Goal: Information Seeking & Learning: Find specific page/section

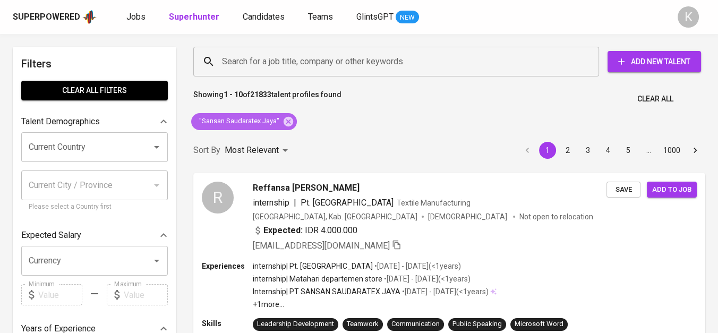
click at [283, 121] on icon at bounding box center [288, 121] width 10 height 10
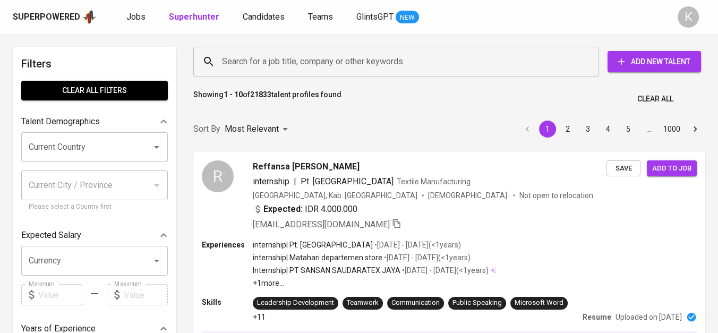
click at [276, 56] on input "Search for a job title, company or other keywords" at bounding box center [398, 61] width 359 height 20
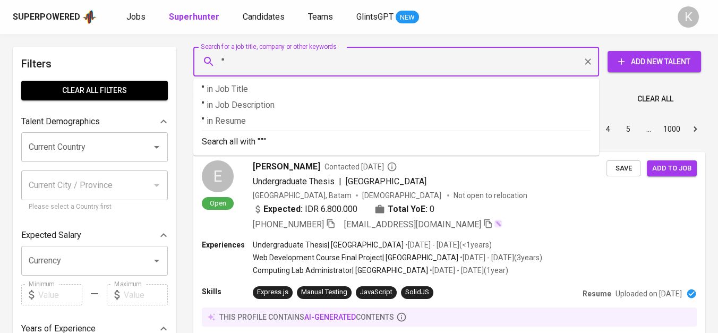
paste input "ADYRAS PUTRA TECHNO"
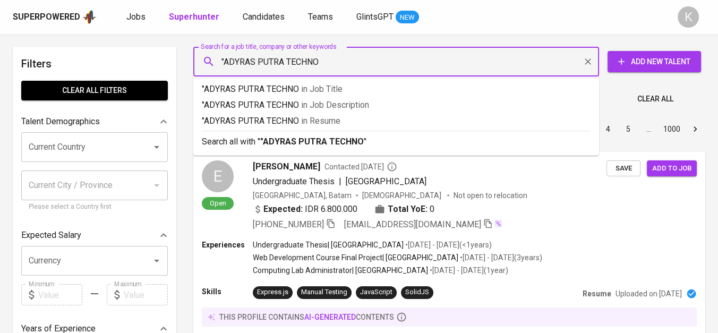
type input ""ADYRAS PUTRA TECHNO""
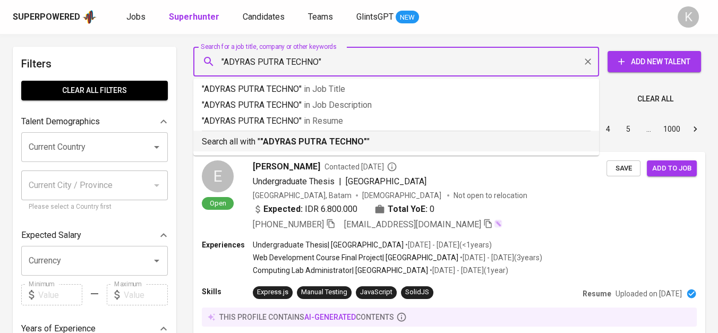
click at [336, 135] on div "Search all with " "ADYRAS PUTRA TECHNO" "" at bounding box center [396, 140] width 388 height 18
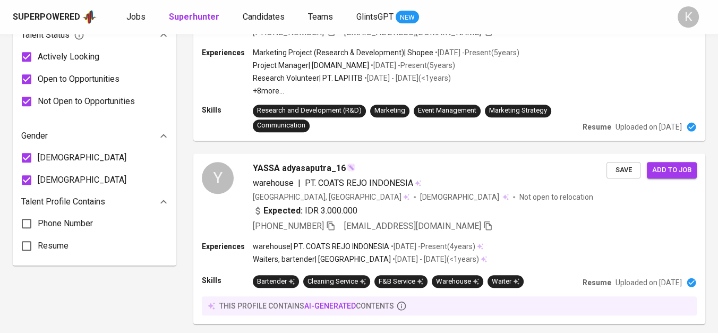
scroll to position [7, 0]
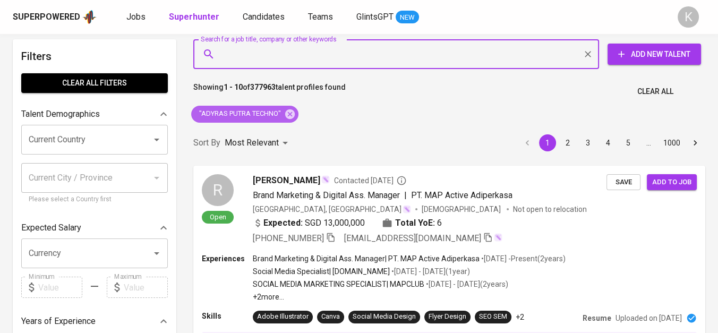
click at [290, 116] on icon at bounding box center [290, 114] width 10 height 10
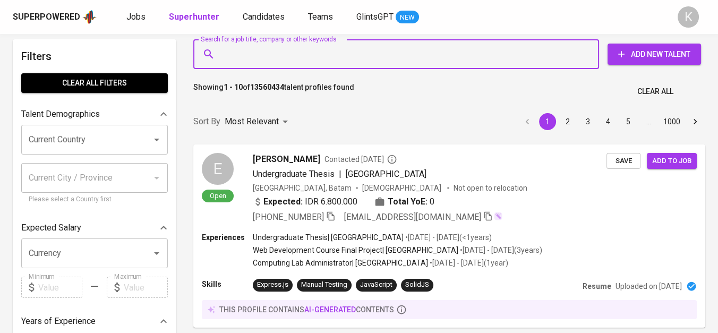
click at [230, 59] on input "Search for a job title, company or other keywords" at bounding box center [398, 54] width 359 height 20
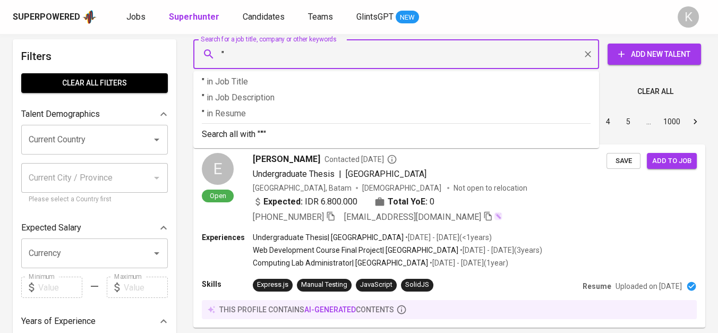
paste input "PT Sansan Saudaratex Jaya 5"
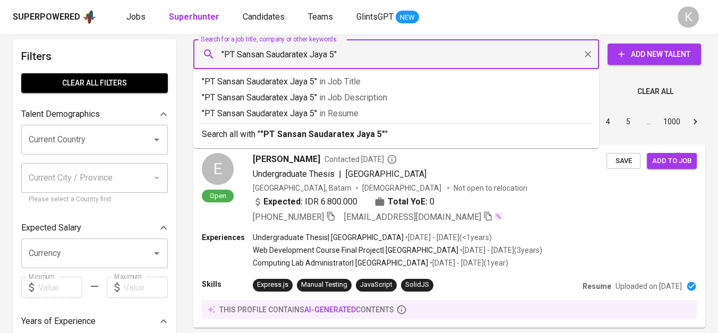
click at [237, 54] on input ""PT Sansan Saudaratex Jaya 5"" at bounding box center [398, 54] width 359 height 20
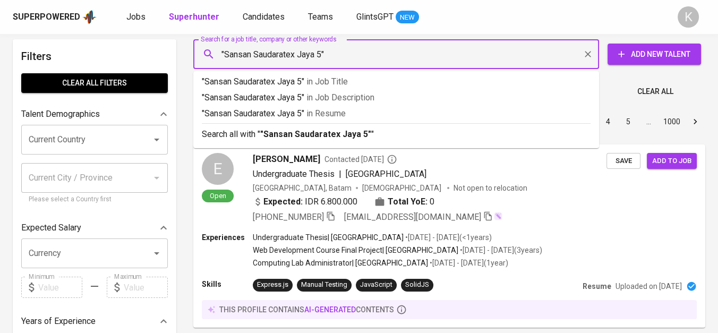
click at [323, 58] on input ""Sansan Saudaratex Jaya 5"" at bounding box center [398, 54] width 359 height 20
type input ""Sansan Saudaratex Jaya""
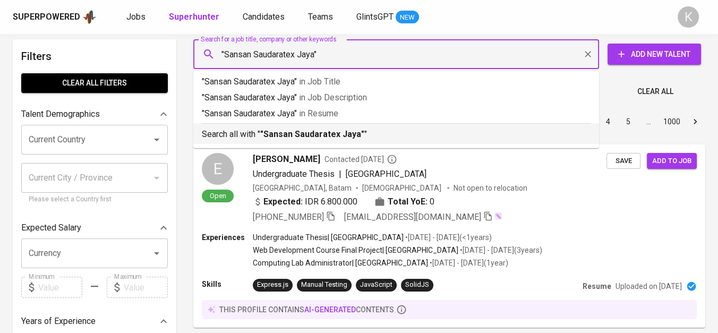
click at [340, 128] on p "Search all with " "Sansan Saudaratex Jaya" "" at bounding box center [396, 134] width 388 height 13
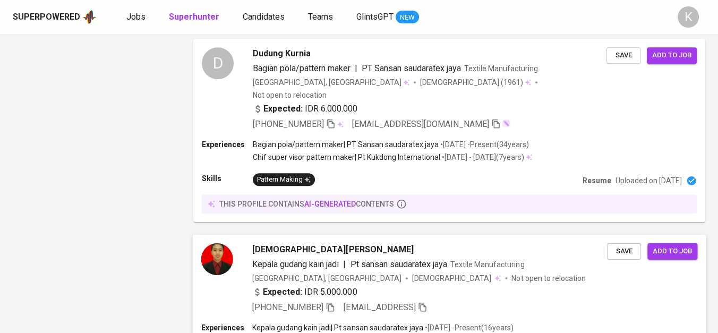
scroll to position [1128, 0]
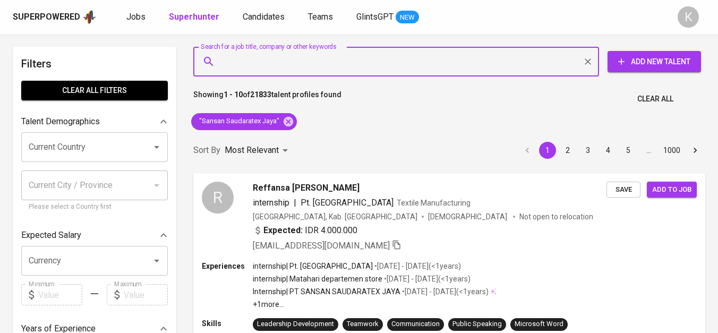
scroll to position [1128, 0]
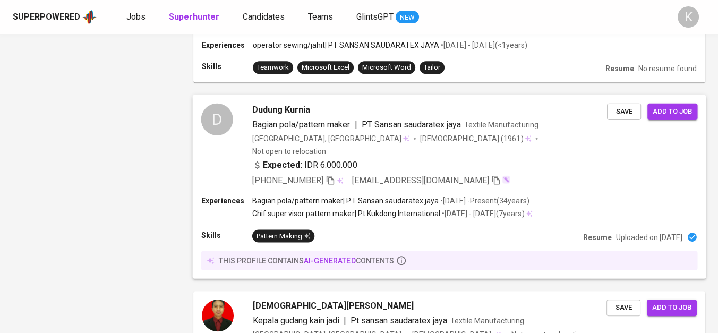
drag, startPoint x: 331, startPoint y: 191, endPoint x: 342, endPoint y: 203, distance: 15.8
click at [331, 184] on icon "button" at bounding box center [329, 179] width 7 height 9
